Goal: Complete application form: Complete application form

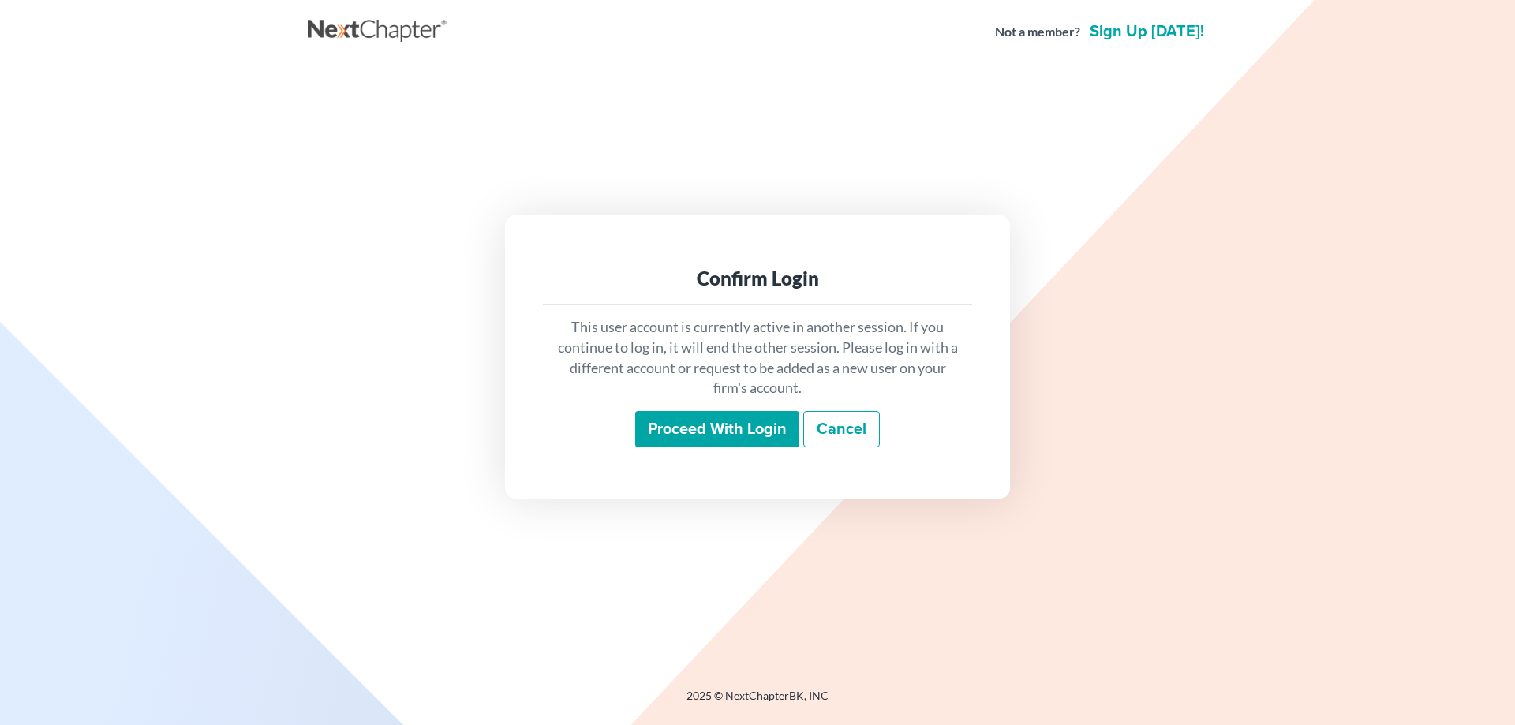
click at [676, 432] on input "Proceed with login" at bounding box center [717, 429] width 164 height 36
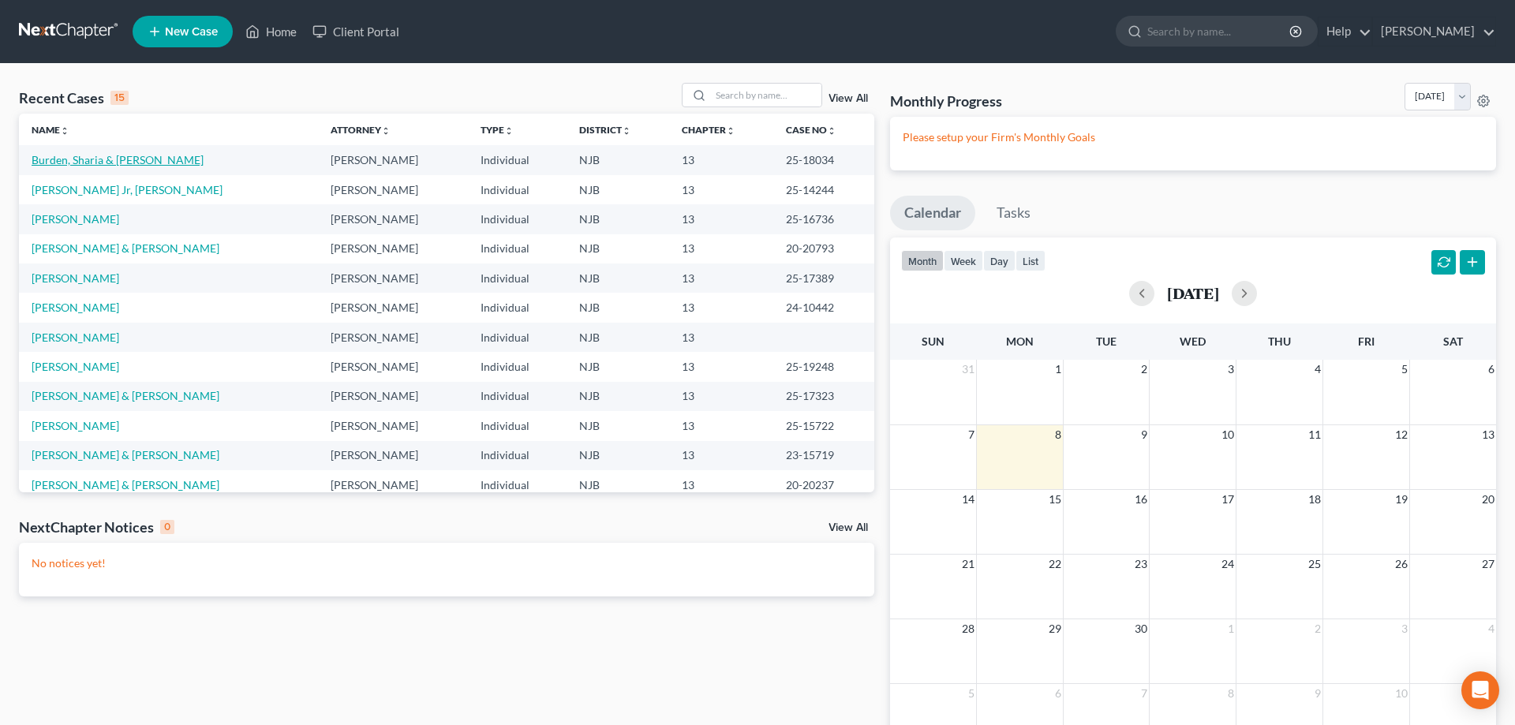
click at [92, 161] on link "Burden, Sharia & Eddie" at bounding box center [118, 159] width 172 height 13
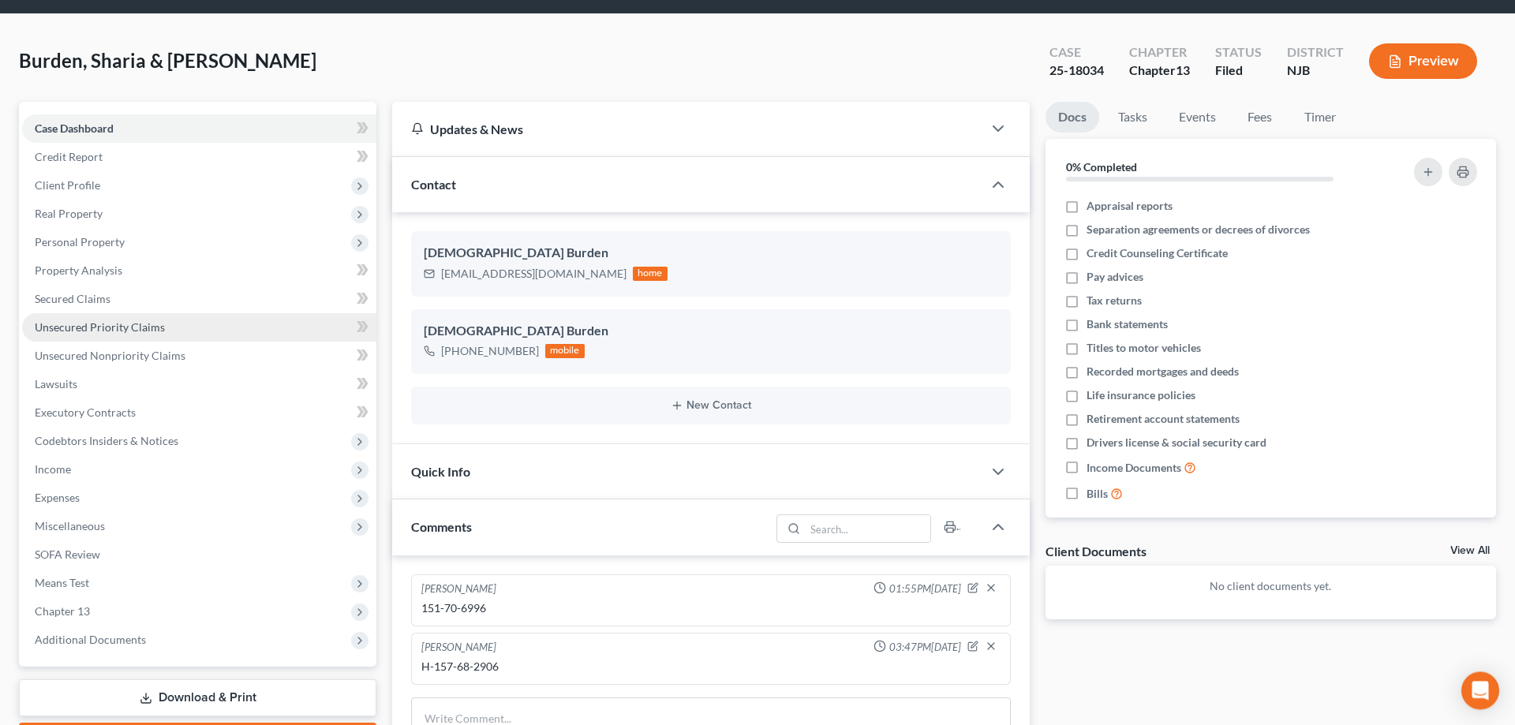
scroll to position [81, 0]
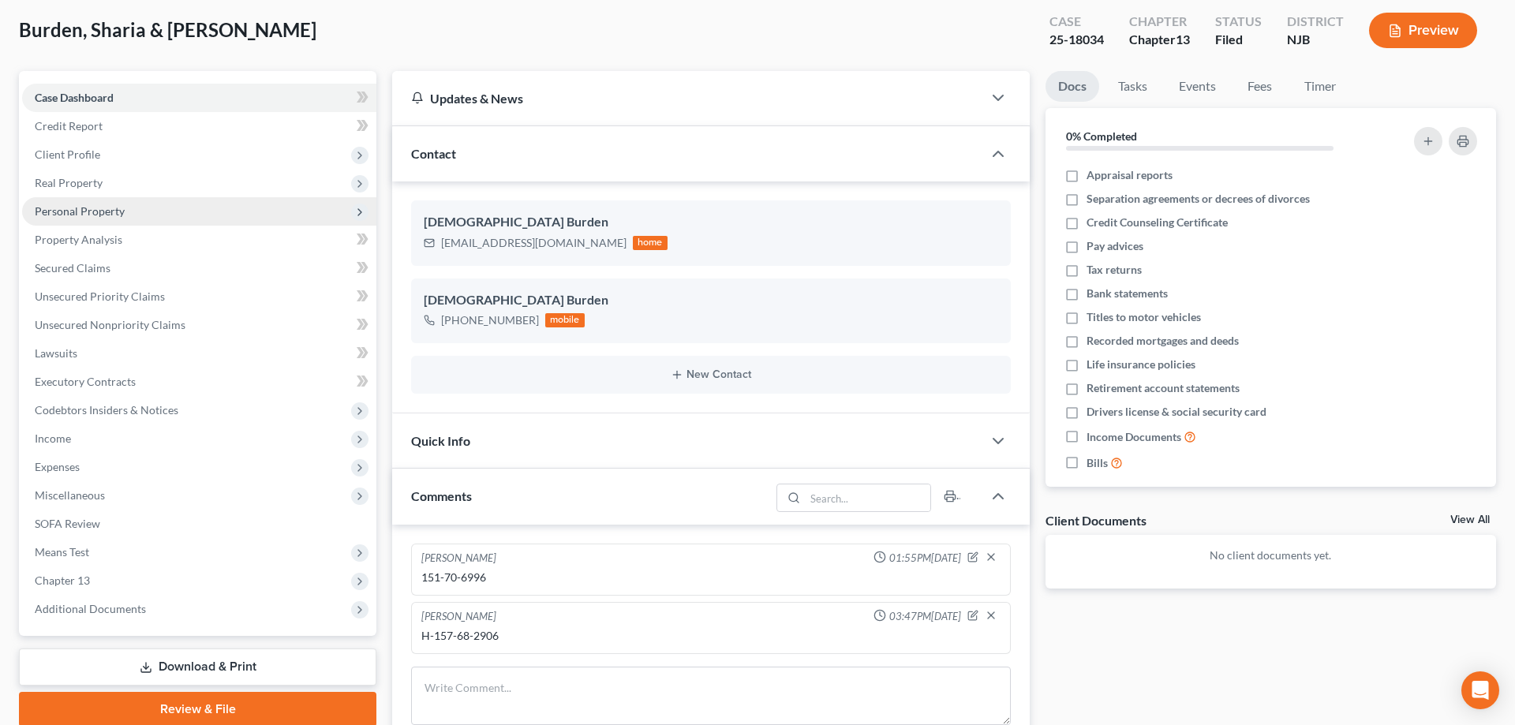
click at [81, 208] on span "Personal Property" at bounding box center [80, 210] width 90 height 13
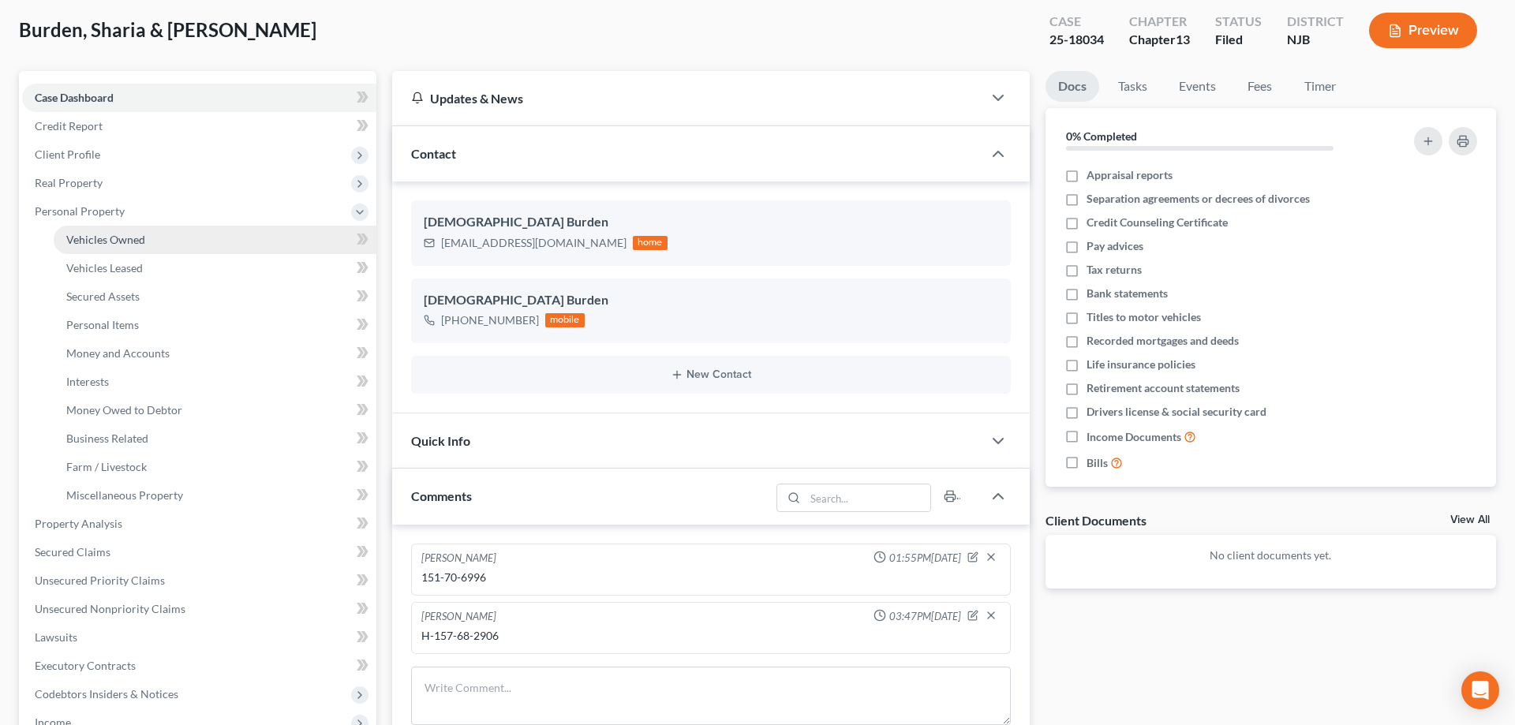
click at [102, 242] on span "Vehicles Owned" at bounding box center [105, 239] width 79 height 13
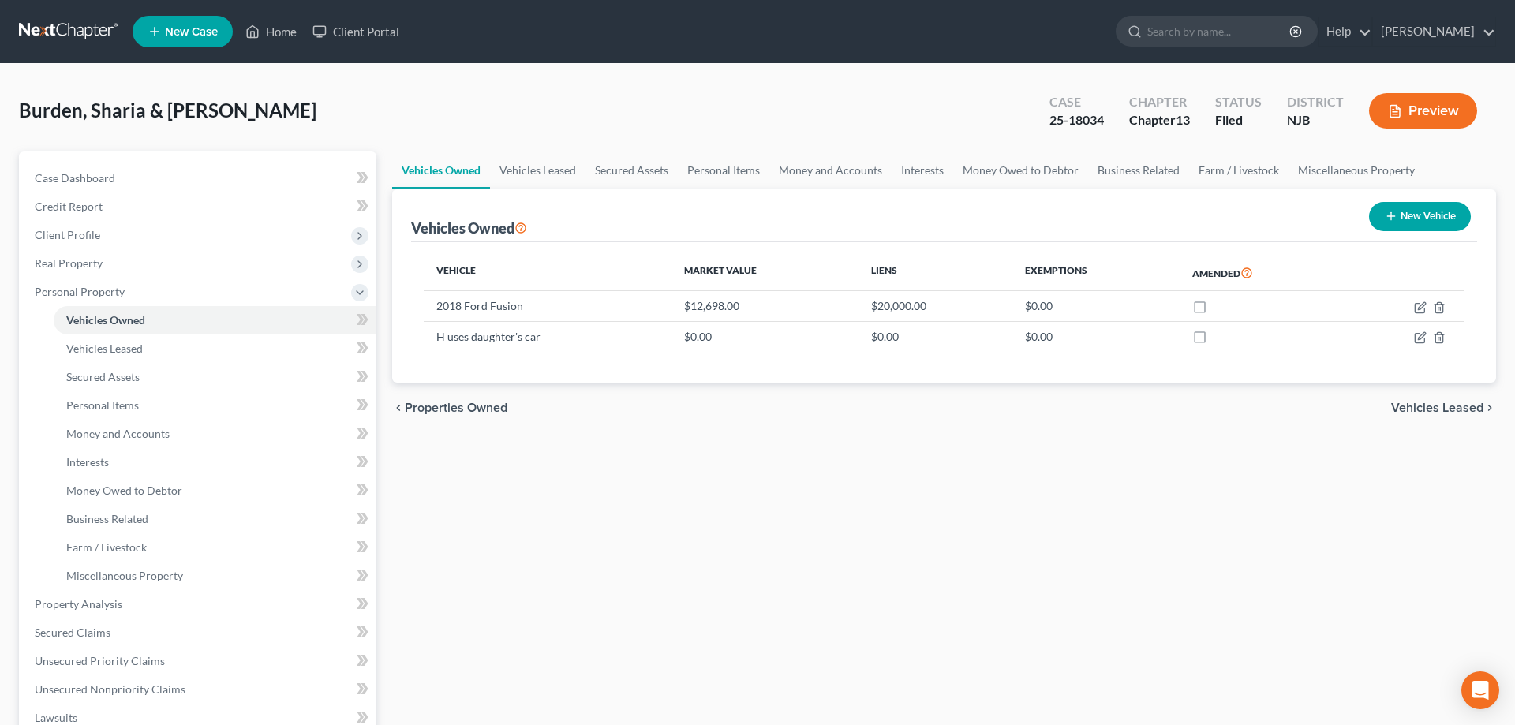
click at [1440, 210] on button "New Vehicle" at bounding box center [1420, 216] width 102 height 29
select select "0"
select select "2"
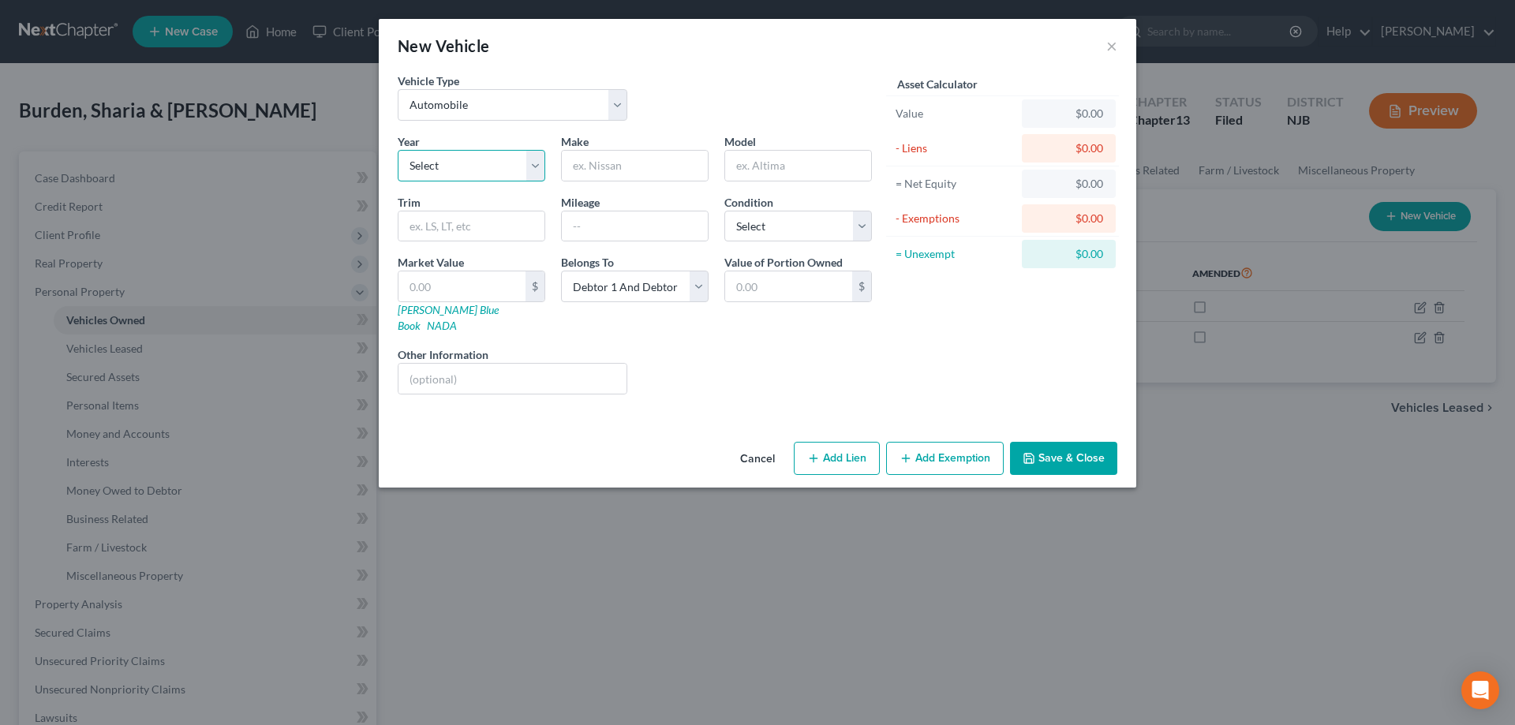
click at [398, 150] on select "Select 2026 2025 2024 2023 2022 2021 2020 2019 2018 2017 2016 2015 2014 2013 20…" at bounding box center [472, 166] width 148 height 32
drag, startPoint x: 539, startPoint y: 167, endPoint x: 544, endPoint y: 190, distance: 23.4
click at [544, 174] on div "Year Select 2026 2025 2024 2023 2022 2021 2020 2019 2018 2017 2016 2015 2014 20…" at bounding box center [471, 157] width 163 height 48
click at [398, 150] on select "Select 2026 2025 2024 2023 2022 2021 2020 2019 2018 2017 2016 2015 2014 2013 20…" at bounding box center [472, 166] width 148 height 32
select select "8"
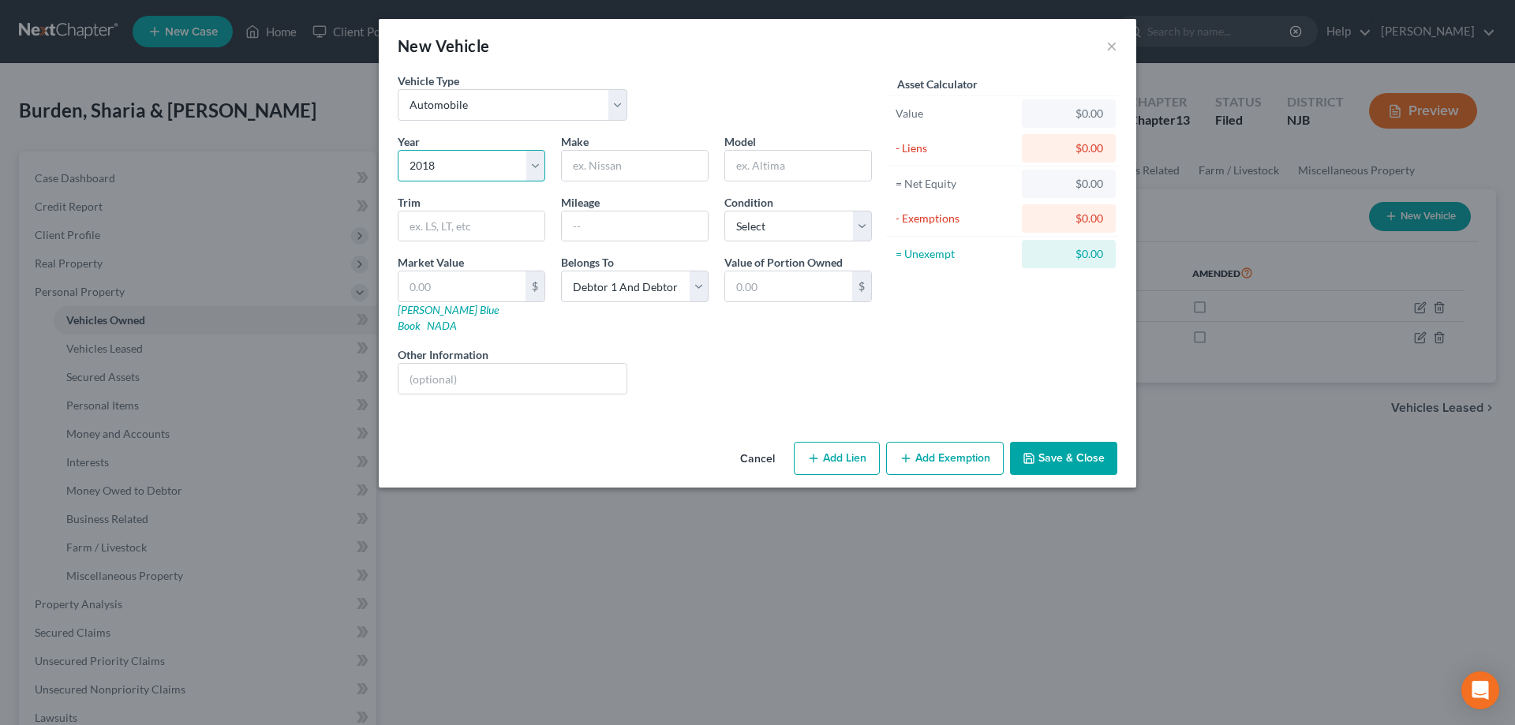
click option "2018" at bounding box center [0, 0] width 0 height 0
click at [648, 163] on input "text" at bounding box center [635, 166] width 146 height 30
type input "bmw"
click at [777, 171] on input "text" at bounding box center [798, 166] width 146 height 30
drag, startPoint x: 613, startPoint y: 165, endPoint x: 562, endPoint y: 163, distance: 51.4
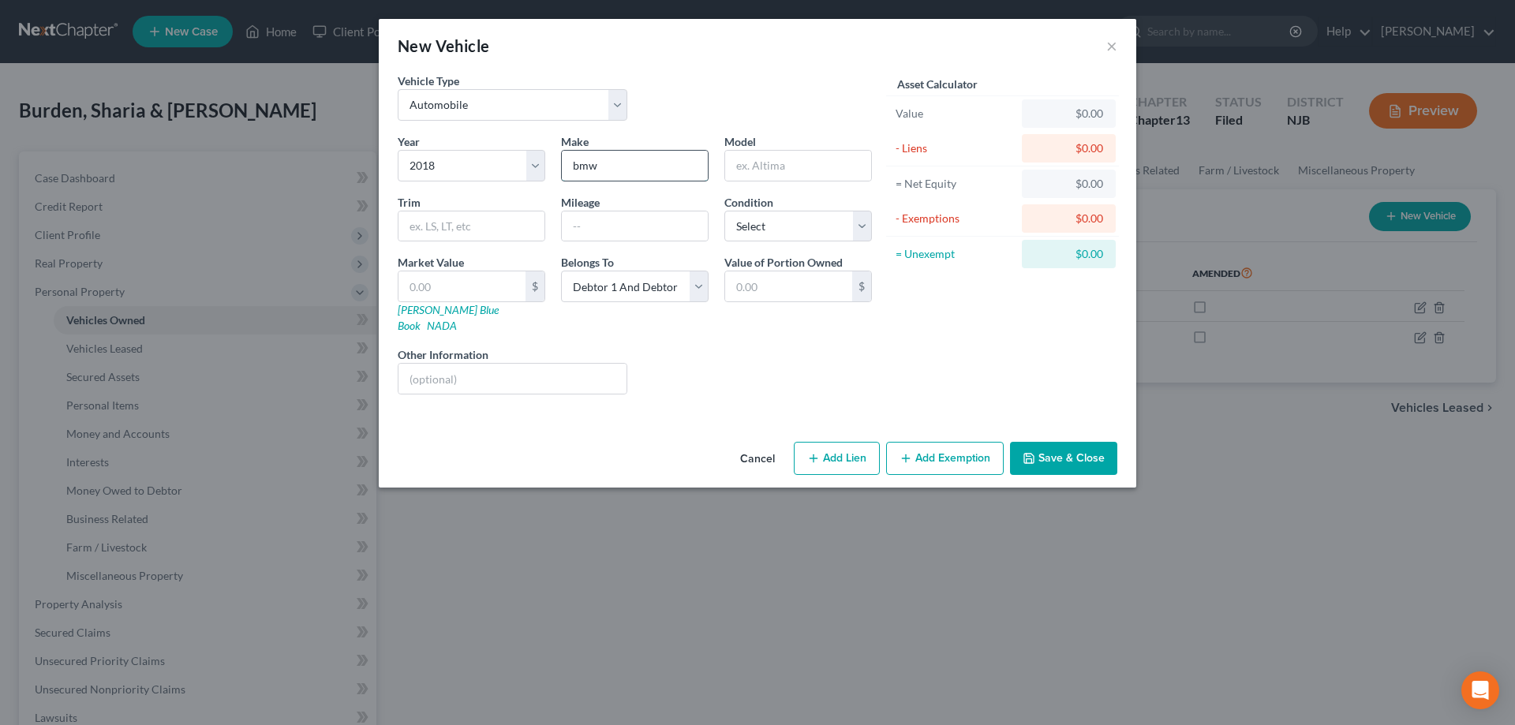
click at [562, 163] on input "bmw" at bounding box center [635, 166] width 146 height 30
click at [398, 150] on select "Select 2026 2025 2024 2023 2022 2021 2020 2019 2018 2017 2016 2015 2014 2013 20…" at bounding box center [472, 166] width 148 height 32
click at [485, 165] on select "Select 2026 2025 2024 2023 2022 2021 2020 2019 2018 2017 2016 2015 2014 2013 20…" at bounding box center [472, 166] width 148 height 32
click at [398, 150] on select "Select 2026 2025 2024 2023 2022 2021 2020 2019 2018 2017 2016 2015 2014 2013 20…" at bounding box center [472, 166] width 148 height 32
click at [474, 167] on select "Select 2026 2025 2024 2023 2022 2021 2020 2019 2018 2017 2016 2015 2014 2013 20…" at bounding box center [472, 166] width 148 height 32
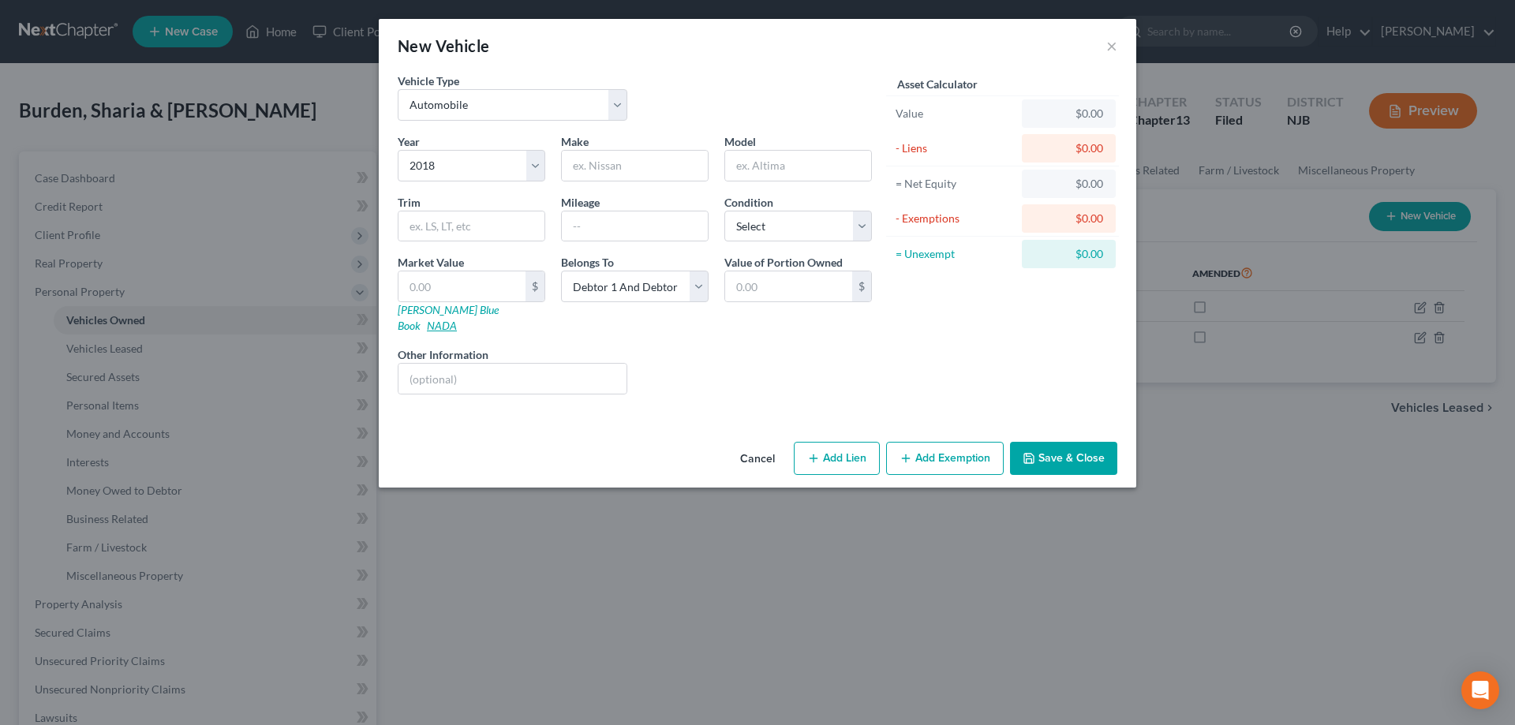
click at [457, 319] on link "NADA" at bounding box center [442, 325] width 30 height 13
